Goal: Check status

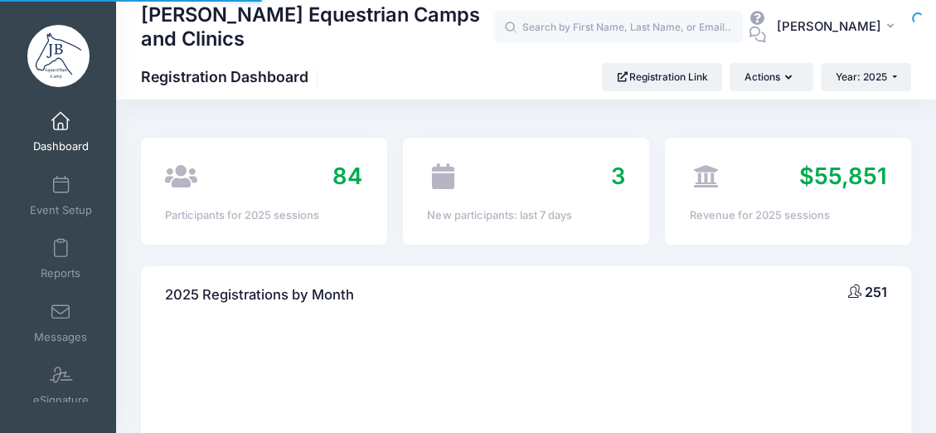
select select
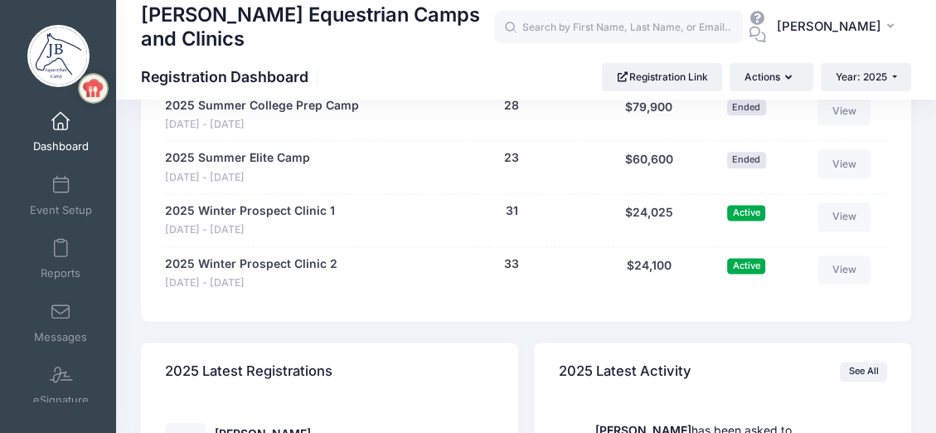
scroll to position [1742, 0]
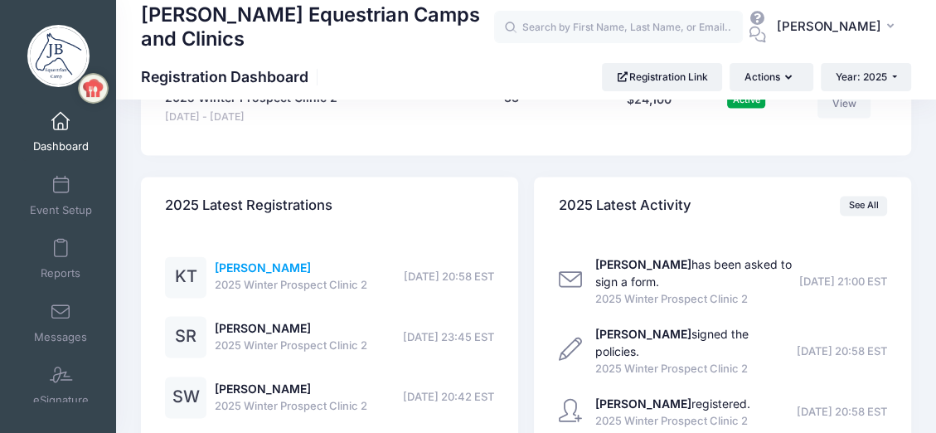
click at [265, 269] on link "[PERSON_NAME]" at bounding box center [263, 267] width 96 height 14
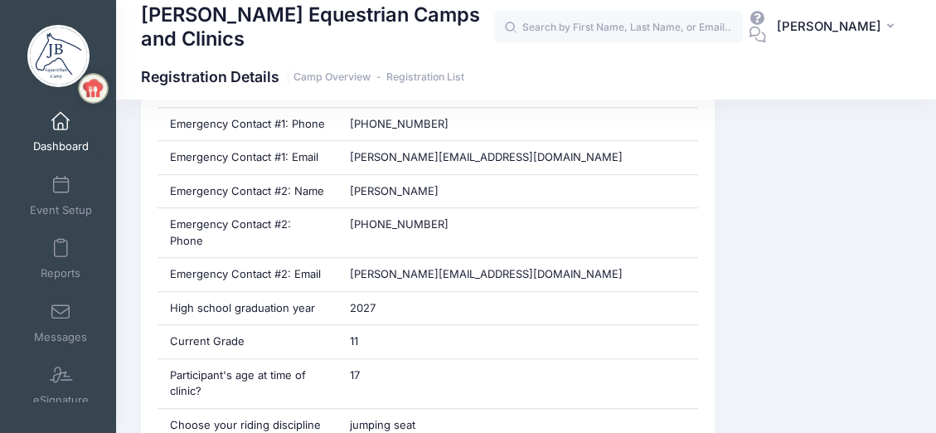
scroll to position [912, 0]
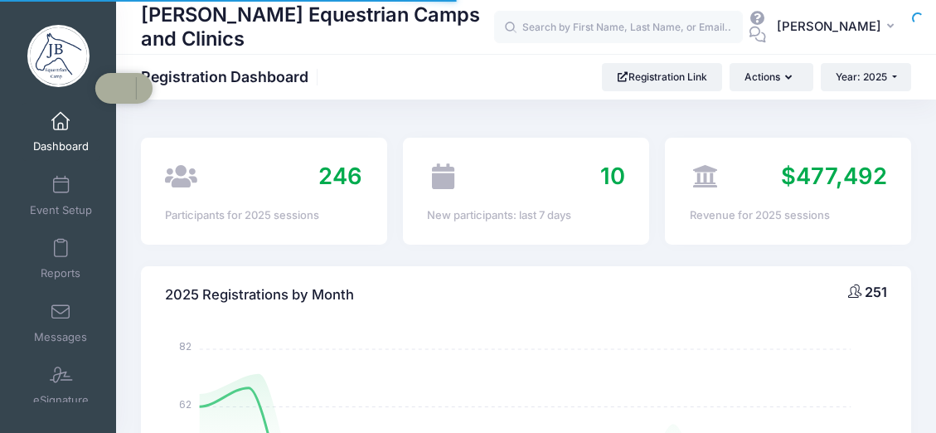
select select
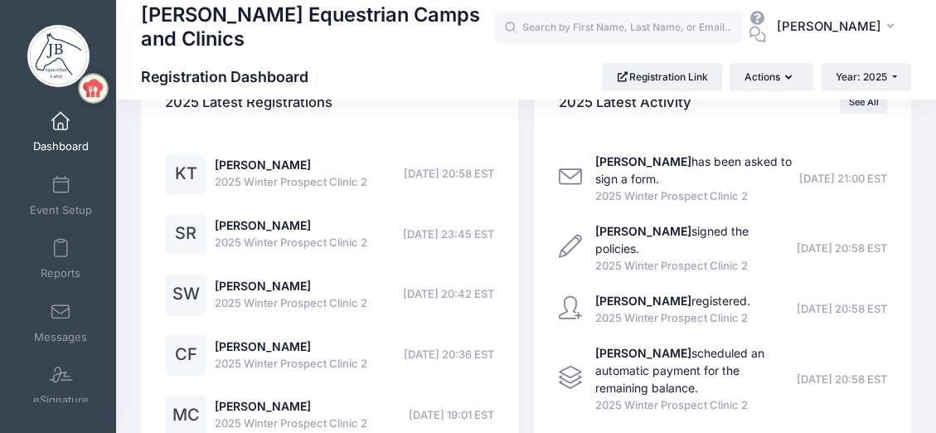
scroll to position [1803, 0]
